Goal: Participate in discussion

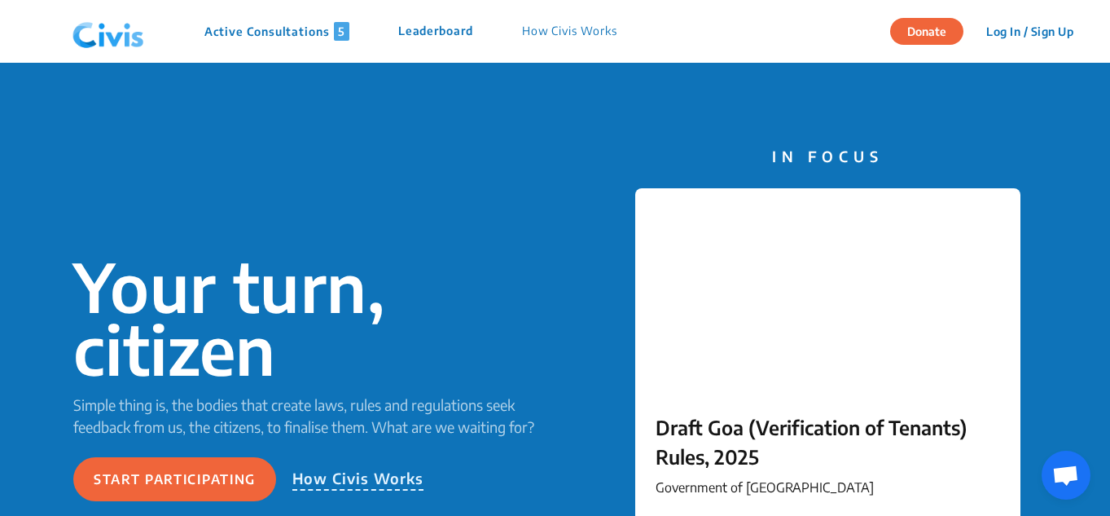
click at [282, 20] on div "Active Consultations 5 Leaderboard How Civis Works" at bounding box center [353, 31] width 575 height 49
click at [301, 33] on p "Active Consultations 5" at bounding box center [276, 31] width 145 height 19
drag, startPoint x: 309, startPoint y: 15, endPoint x: 300, endPoint y: 27, distance: 14.5
click at [309, 17] on div "Active Consultations 5 Leaderboard How Civis Works" at bounding box center [353, 31] width 575 height 49
click at [300, 27] on p "Active Consultations 5" at bounding box center [276, 31] width 145 height 19
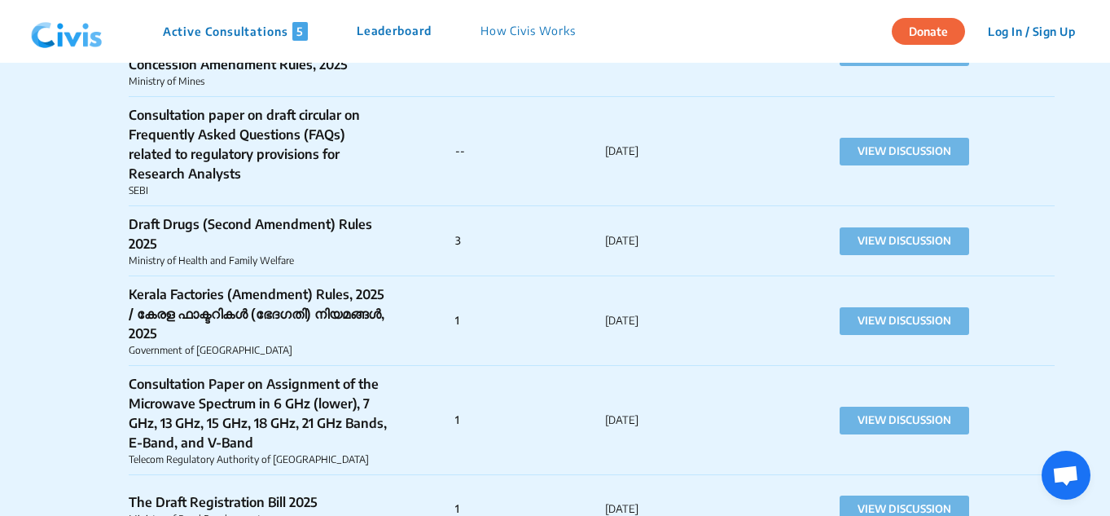
scroll to position [6719, 0]
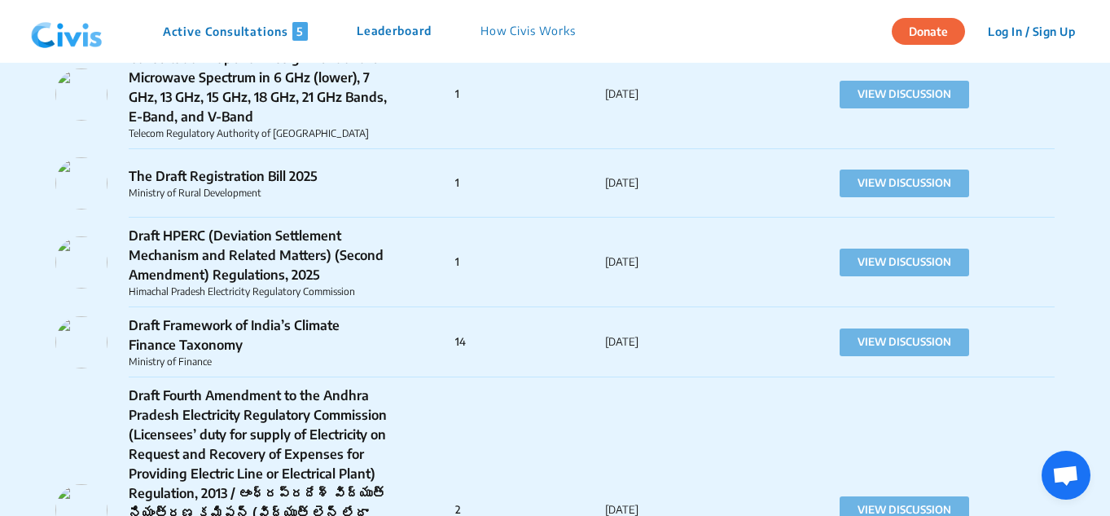
click at [646, 377] on div "Draft Fourth Amendment to the Andhra Pradesh Electricity Regulatory Commission …" at bounding box center [554, 510] width 999 height 266
